Goal: Information Seeking & Learning: Learn about a topic

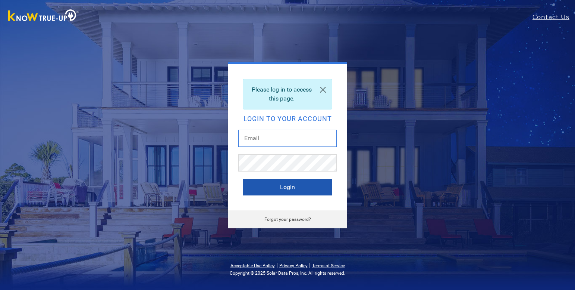
type input "[EMAIL_ADDRESS][DOMAIN_NAME]"
click at [260, 181] on button "Login" at bounding box center [288, 187] width 90 height 16
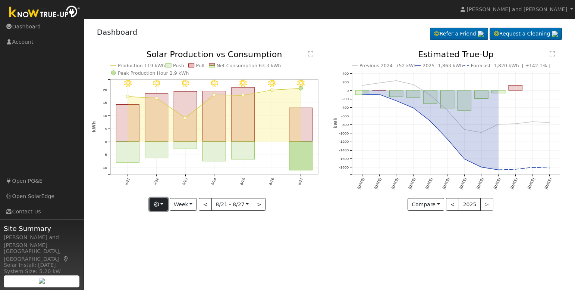
click at [155, 203] on button "button" at bounding box center [159, 204] width 18 height 13
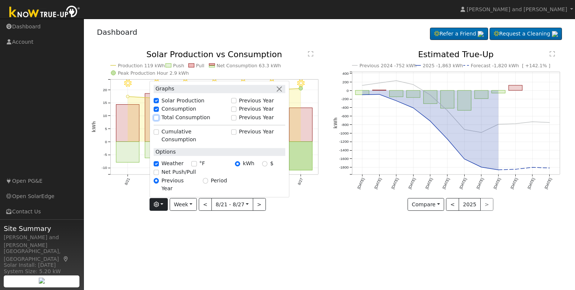
click at [159, 120] on input "Total Consumption" at bounding box center [156, 117] width 5 height 5
checkbox input "true"
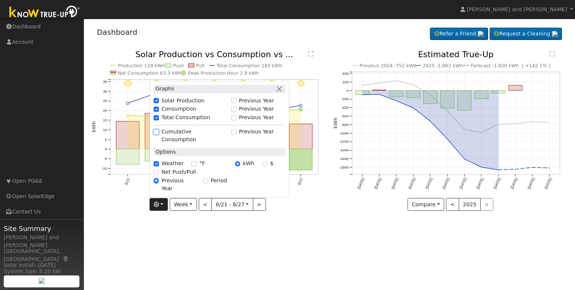
click at [158, 134] on input "Cumulative Consumption" at bounding box center [156, 131] width 5 height 5
checkbox input "true"
checkbox input "false"
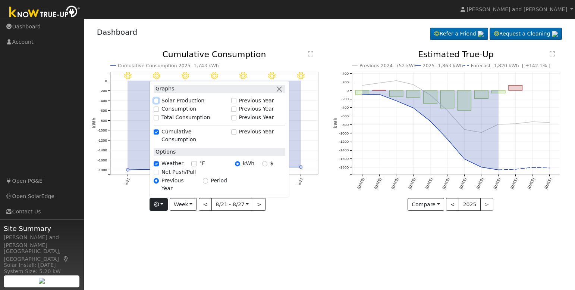
drag, startPoint x: 160, startPoint y: 114, endPoint x: 158, endPoint y: 123, distance: 9.5
click at [159, 103] on input "Solar Production" at bounding box center [156, 100] width 5 height 5
checkbox input "true"
checkbox input "false"
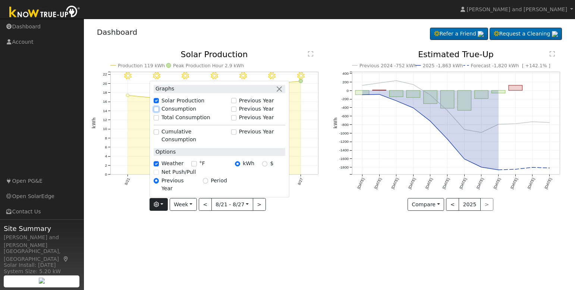
click at [158, 112] on input "Consumption" at bounding box center [156, 108] width 5 height 5
checkbox input "true"
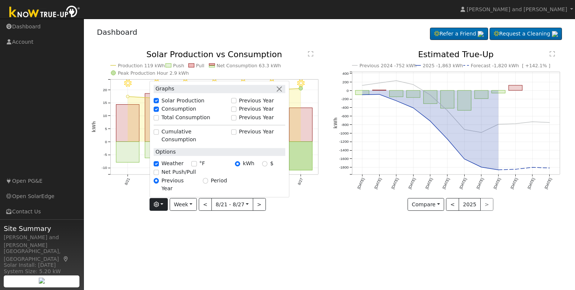
click at [159, 122] on div "Total Consumption" at bounding box center [191, 118] width 74 height 8
click at [159, 120] on input "Total Consumption" at bounding box center [156, 117] width 5 height 5
checkbox input "true"
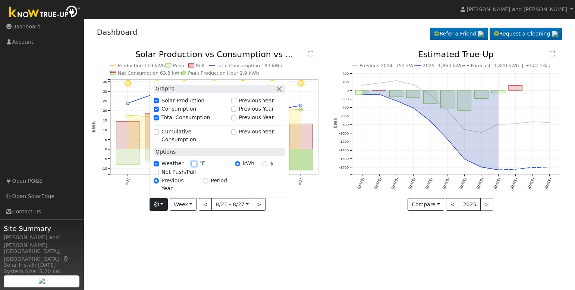
click at [194, 166] on input "°F" at bounding box center [193, 163] width 5 height 5
checkbox input "true"
click at [157, 175] on input "Net Push/Pull" at bounding box center [156, 171] width 5 height 5
checkbox input "true"
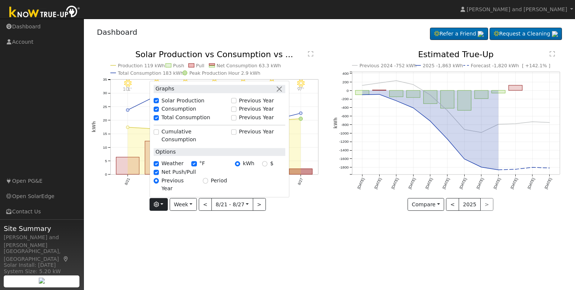
click at [203, 231] on div "User Profile First name Last name Email Email Notifications No Emails No Emails…" at bounding box center [329, 154] width 491 height 271
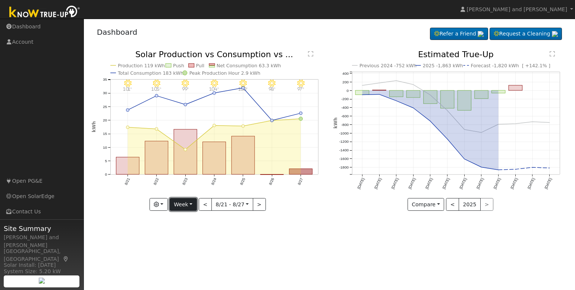
click at [184, 203] on button "Week" at bounding box center [183, 204] width 27 height 13
click at [185, 219] on link "Day" at bounding box center [196, 219] width 52 height 10
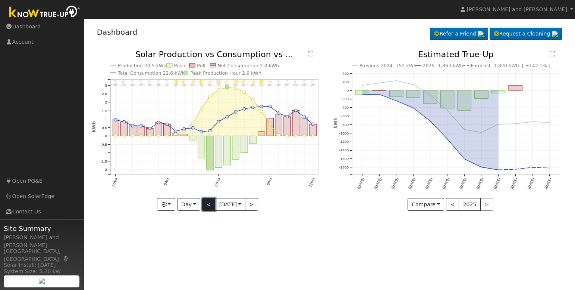
click at [209, 205] on button "<" at bounding box center [208, 204] width 13 height 13
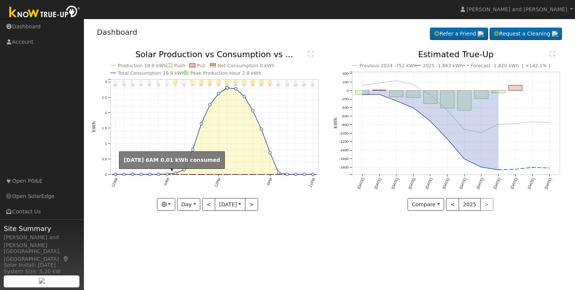
click at [166, 173] on circle "onclick=""" at bounding box center [167, 173] width 3 height 3
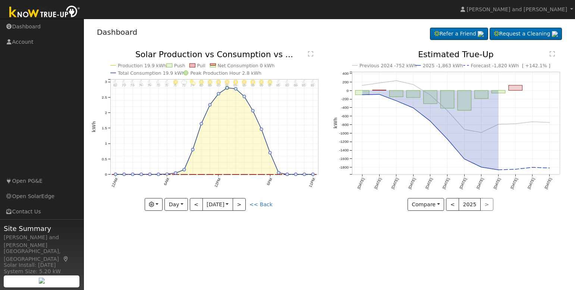
click at [166, 173] on circle "onclick=""" at bounding box center [167, 173] width 3 height 3
click at [197, 205] on button "<" at bounding box center [196, 204] width 13 height 13
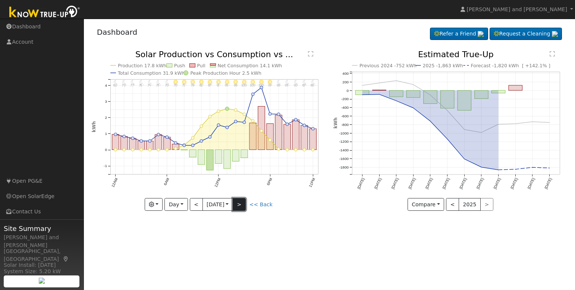
click at [243, 204] on button ">" at bounding box center [239, 204] width 13 height 13
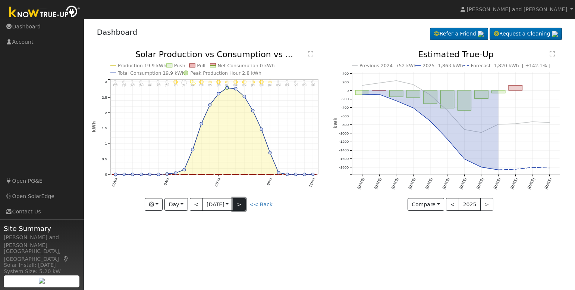
click at [243, 204] on button ">" at bounding box center [239, 204] width 13 height 13
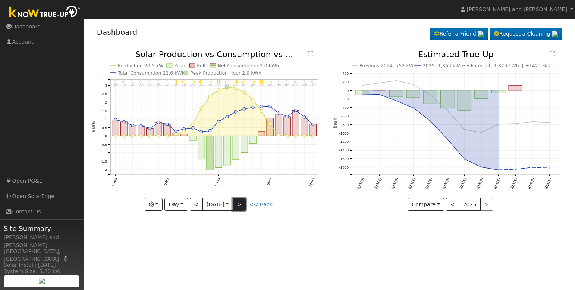
click at [243, 204] on button ">" at bounding box center [239, 204] width 13 height 13
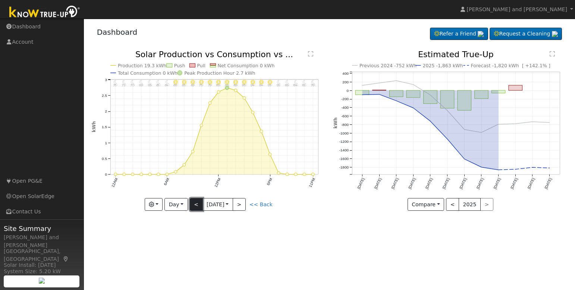
click at [197, 207] on button "<" at bounding box center [196, 204] width 13 height 13
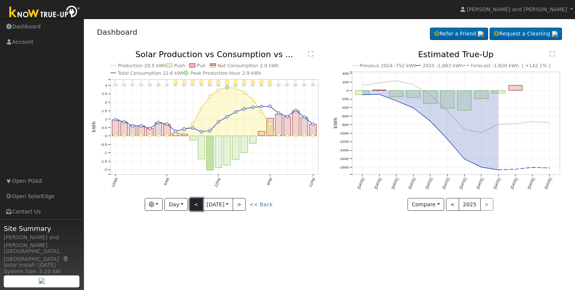
click at [197, 207] on button "<" at bounding box center [196, 204] width 13 height 13
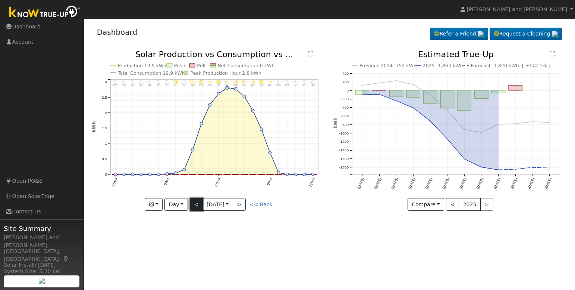
click at [197, 207] on button "<" at bounding box center [196, 204] width 13 height 13
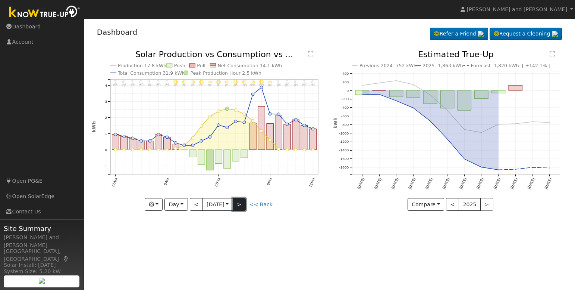
click at [246, 205] on button ">" at bounding box center [239, 204] width 13 height 13
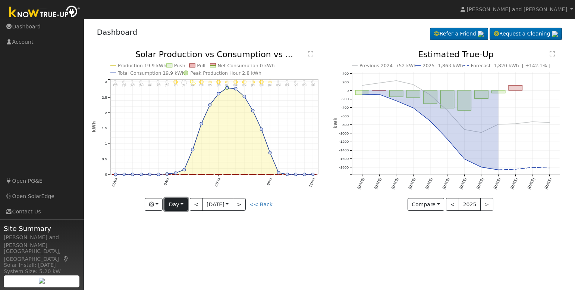
click at [175, 208] on button "Day" at bounding box center [176, 204] width 23 height 13
click at [178, 226] on link "Week" at bounding box center [191, 230] width 52 height 10
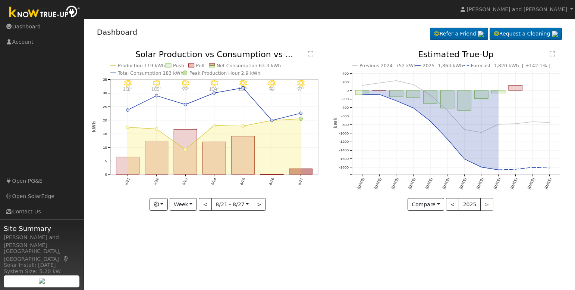
click at [271, 163] on icon "8/27 - Clear 97° 8/26 - Clear 98° 8/25 - Clear 100° 8/24 - Clear 104° 8/23 - Cl…" at bounding box center [209, 130] width 234 height 160
click at [272, 175] on rect "onclick=""" at bounding box center [271, 174] width 23 height 0
type input "[DATE]"
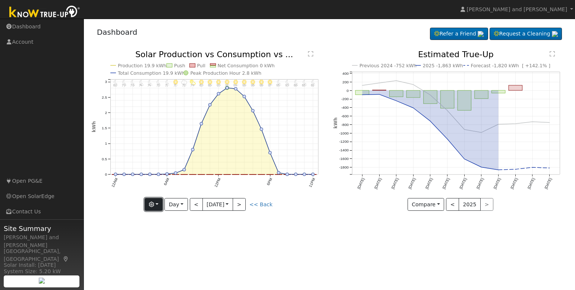
click at [148, 206] on button "button" at bounding box center [154, 204] width 18 height 13
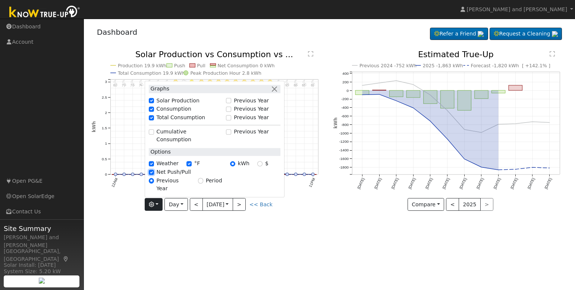
click at [154, 175] on input "Net Push/Pull" at bounding box center [151, 171] width 5 height 5
click at [185, 225] on div "User Profile First name Last name Email Email Notifications No Emails No Emails…" at bounding box center [329, 154] width 491 height 271
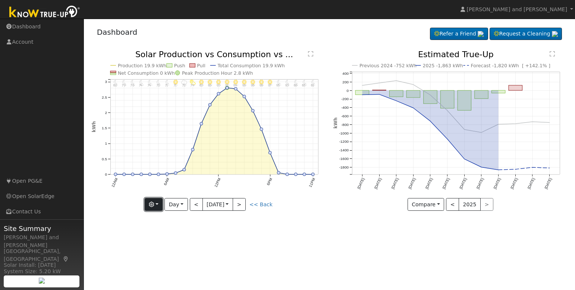
click at [160, 202] on button "button" at bounding box center [154, 204] width 18 height 13
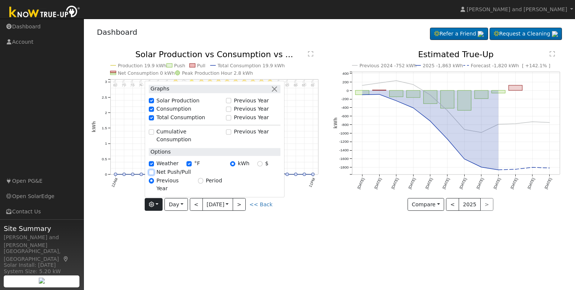
click at [152, 175] on input "Net Push/Pull" at bounding box center [151, 171] width 5 height 5
checkbox input "true"
click at [257, 231] on div "User Profile First name Last name Email Email Notifications No Emails No Emails…" at bounding box center [329, 154] width 491 height 271
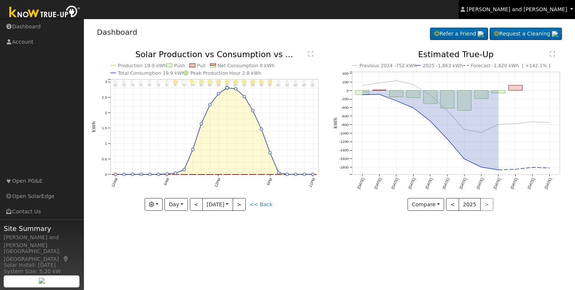
click at [545, 9] on span "[PERSON_NAME] and [PERSON_NAME]" at bounding box center [517, 9] width 100 height 6
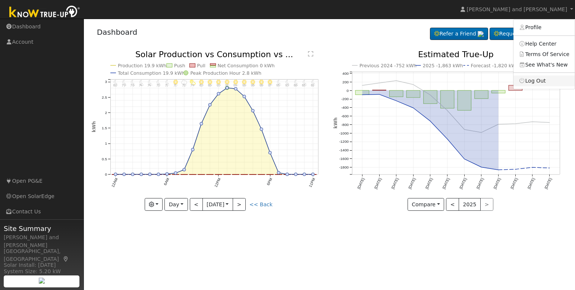
click at [536, 83] on link "Log Out" at bounding box center [544, 80] width 61 height 10
